Goal: Browse casually: Explore the website without a specific task or goal

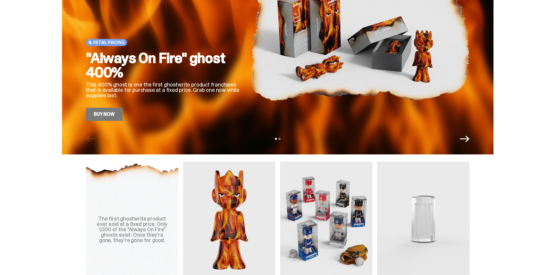
scroll to position [153, 0]
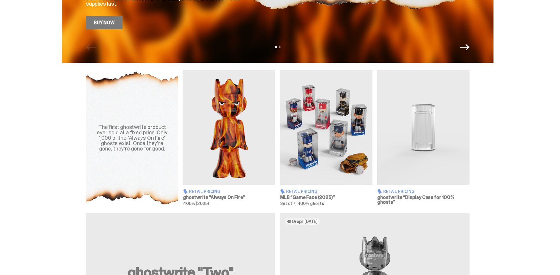
click at [232, 143] on img at bounding box center [229, 127] width 92 height 115
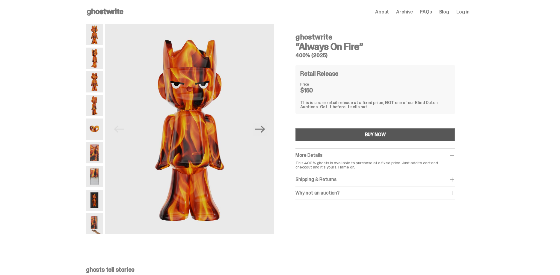
click at [377, 132] on div "BUY NOW" at bounding box center [375, 134] width 21 height 5
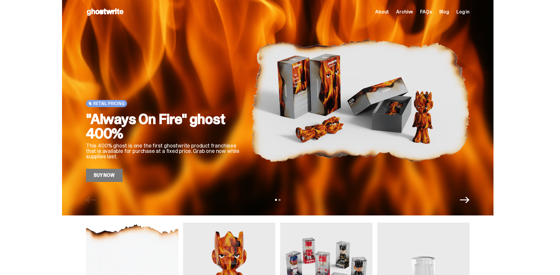
click at [386, 11] on span "About" at bounding box center [382, 12] width 14 height 5
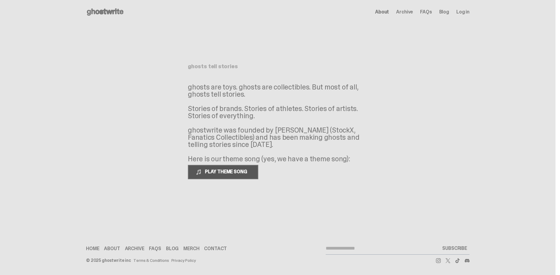
click at [226, 171] on span "PLAY THEME SONG" at bounding box center [227, 172] width 48 height 6
click at [224, 173] on span "PAUSE THEME SONG" at bounding box center [226, 172] width 47 height 6
click at [402, 14] on span "Archive" at bounding box center [404, 12] width 17 height 5
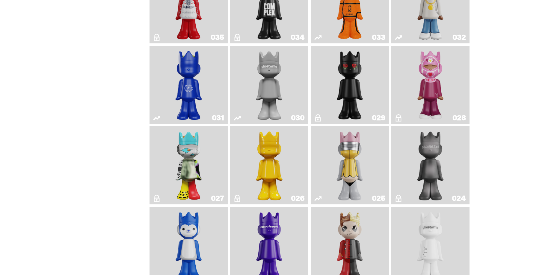
scroll to position [620, 0]
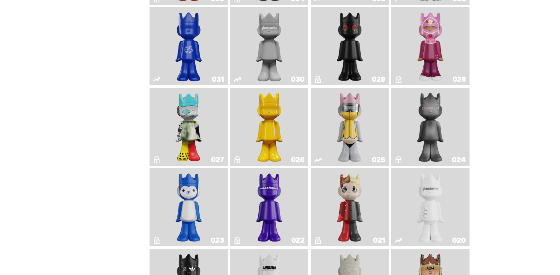
click at [273, 216] on img "Yahoo!" at bounding box center [269, 207] width 32 height 73
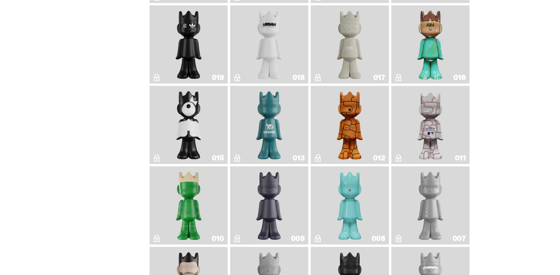
scroll to position [865, 0]
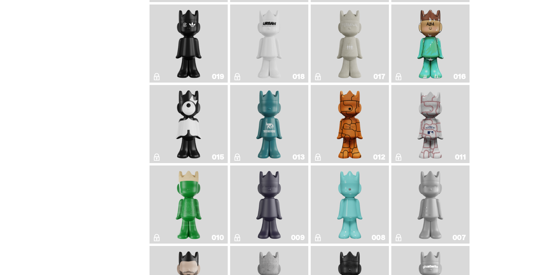
click at [436, 140] on img "Baseball" at bounding box center [430, 123] width 31 height 73
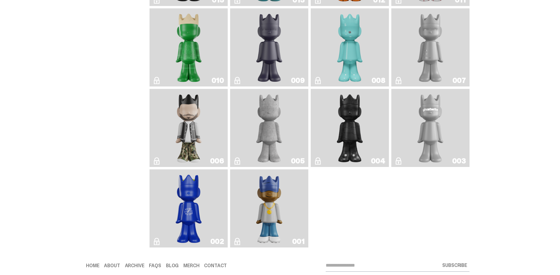
scroll to position [1048, 0]
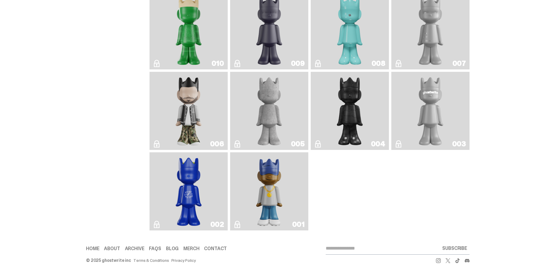
click at [426, 108] on img "ghostwriter" at bounding box center [431, 110] width 32 height 73
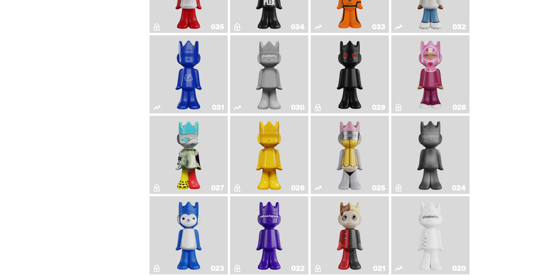
scroll to position [590, 0]
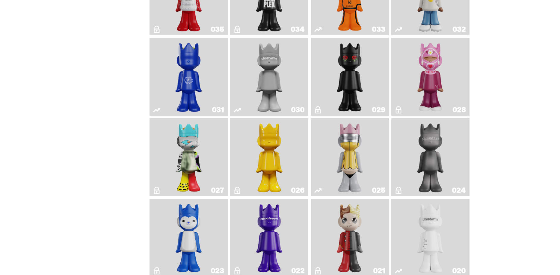
click at [268, 162] on img "Schrödinger's ghost: New Dawn" at bounding box center [269, 157] width 41 height 73
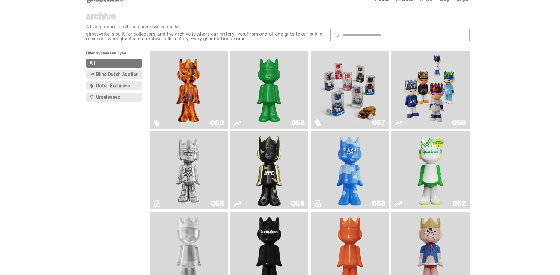
scroll to position [9, 0]
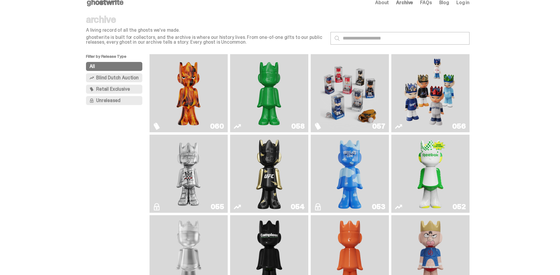
click at [337, 93] on img "Game Face (2025)" at bounding box center [349, 93] width 59 height 73
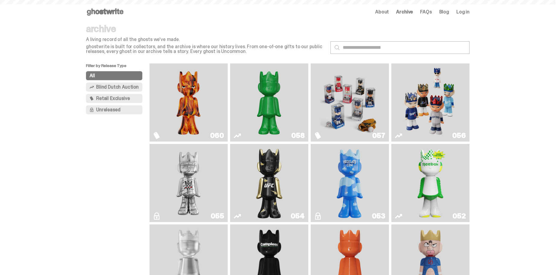
scroll to position [9, 0]
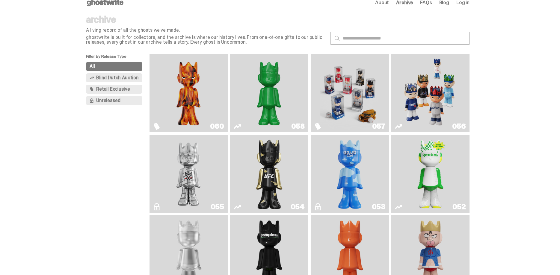
click at [271, 93] on img "Schrödinger's ghost: Sunday Green" at bounding box center [269, 93] width 59 height 73
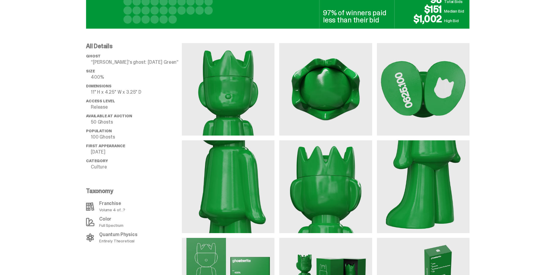
scroll to position [397, 0]
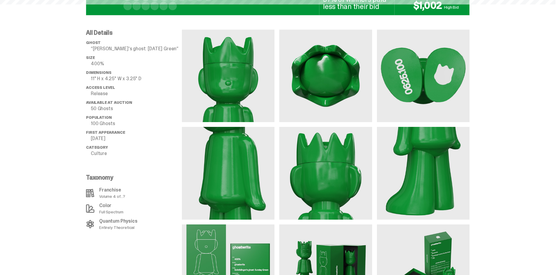
scroll to position [9, 0]
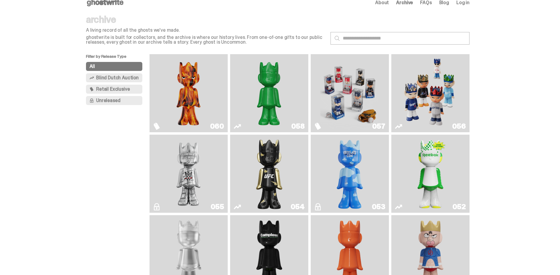
click at [424, 97] on img "Game Face (2025)" at bounding box center [430, 93] width 59 height 73
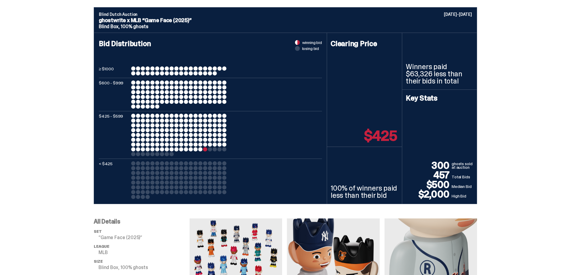
scroll to position [183, 0]
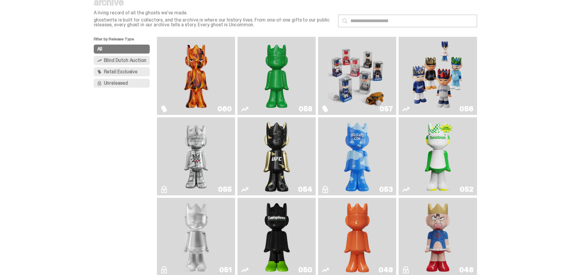
scroll to position [40, 0]
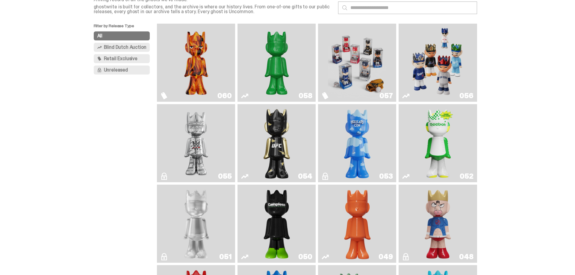
click at [355, 140] on img "ghooooost" at bounding box center [358, 143] width 32 height 73
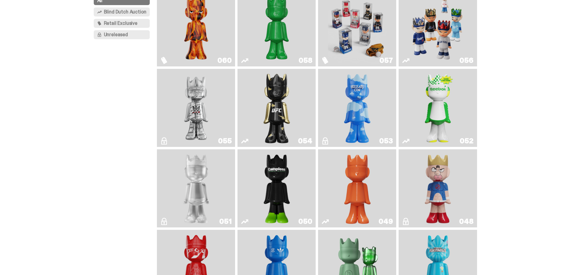
scroll to position [101, 0]
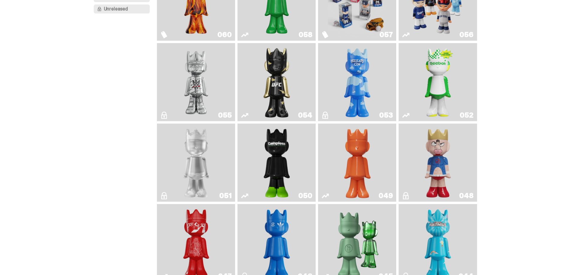
click at [197, 87] on img "I Was There SummerSlam" at bounding box center [196, 82] width 59 height 73
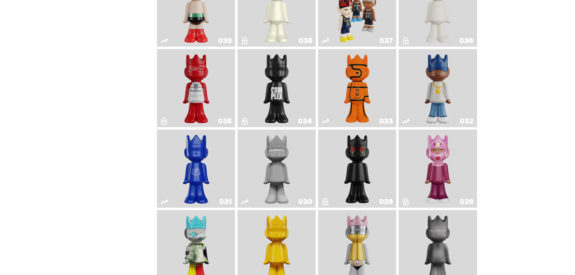
scroll to position [529, 0]
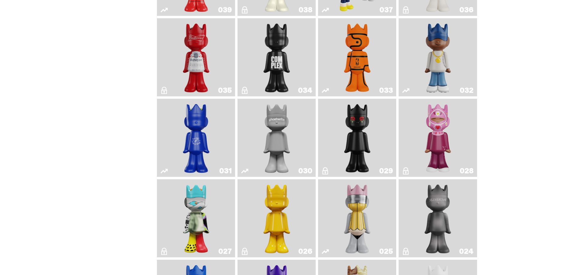
click at [364, 134] on img "Landon" at bounding box center [358, 137] width 32 height 73
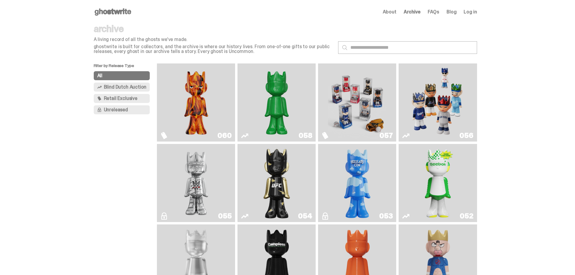
click at [280, 190] on img "Ruby" at bounding box center [277, 182] width 32 height 73
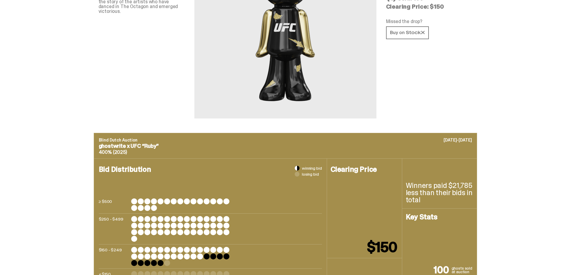
scroll to position [61, 0]
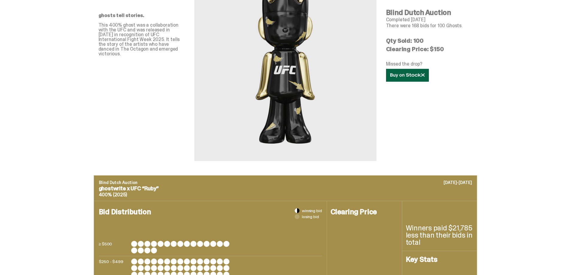
click at [408, 80] on link at bounding box center [407, 75] width 43 height 13
